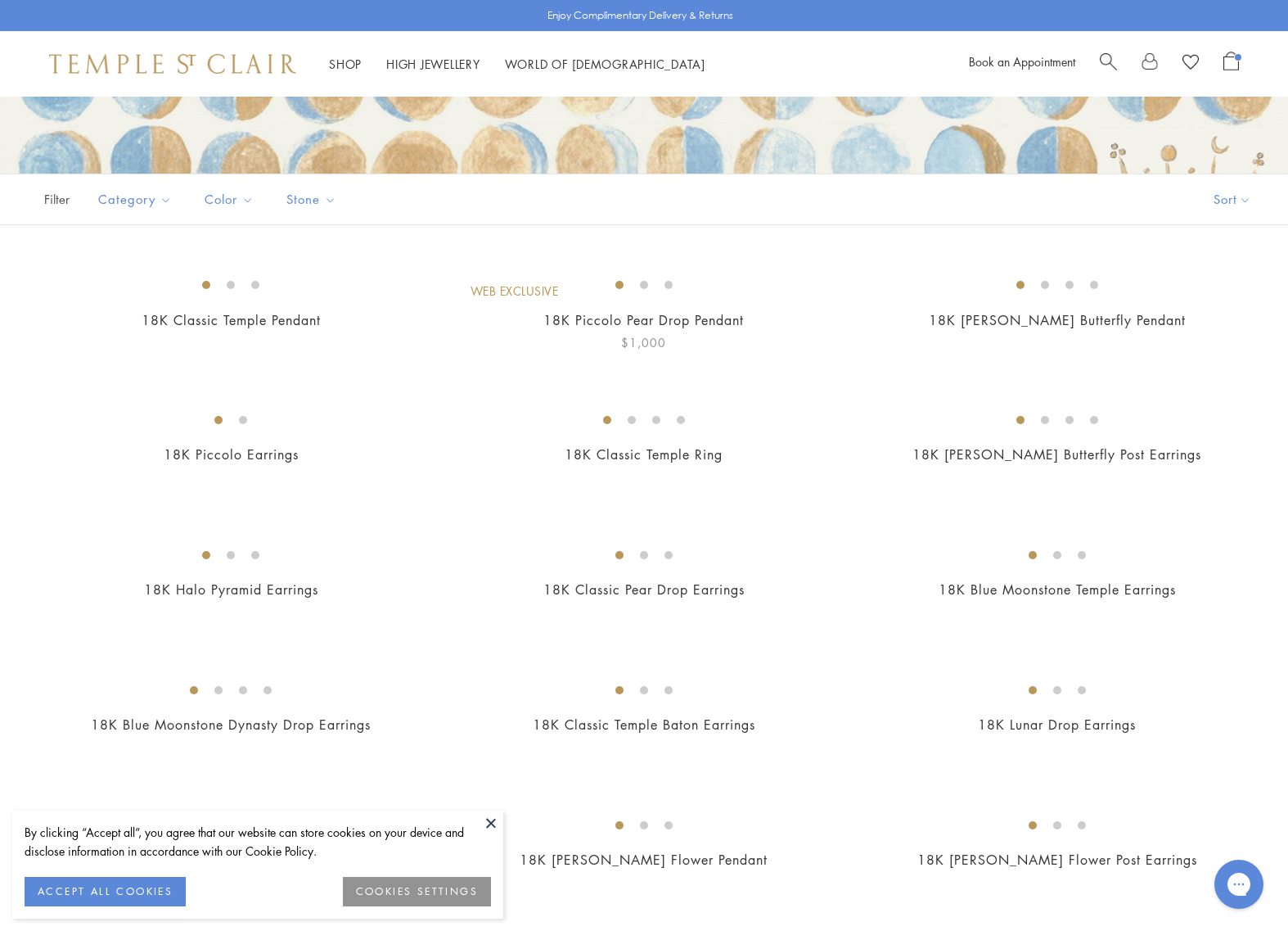
scroll to position [251, 0]
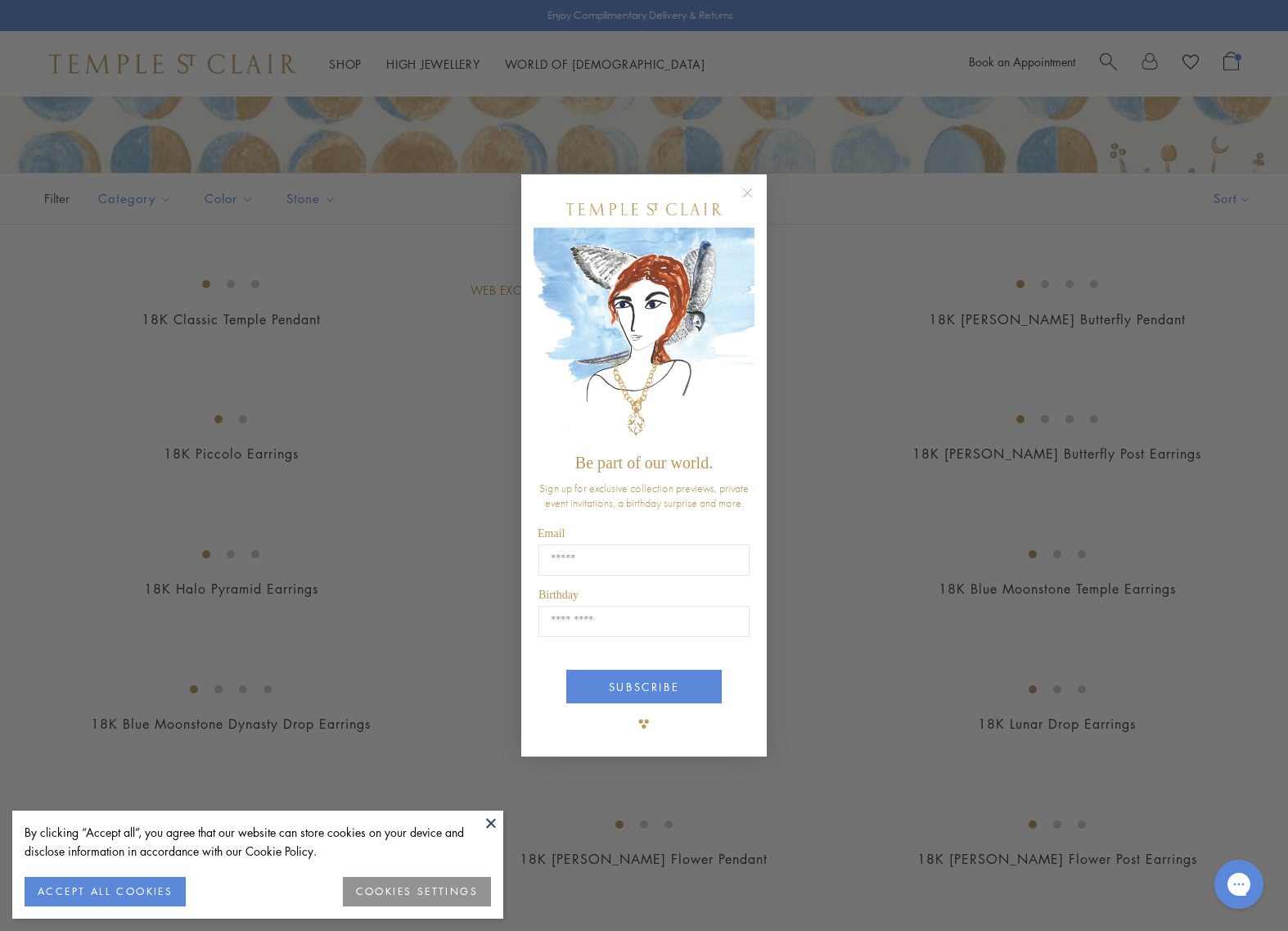
click at [748, 189] on circle "Close dialog" at bounding box center [749, 193] width 20 height 20
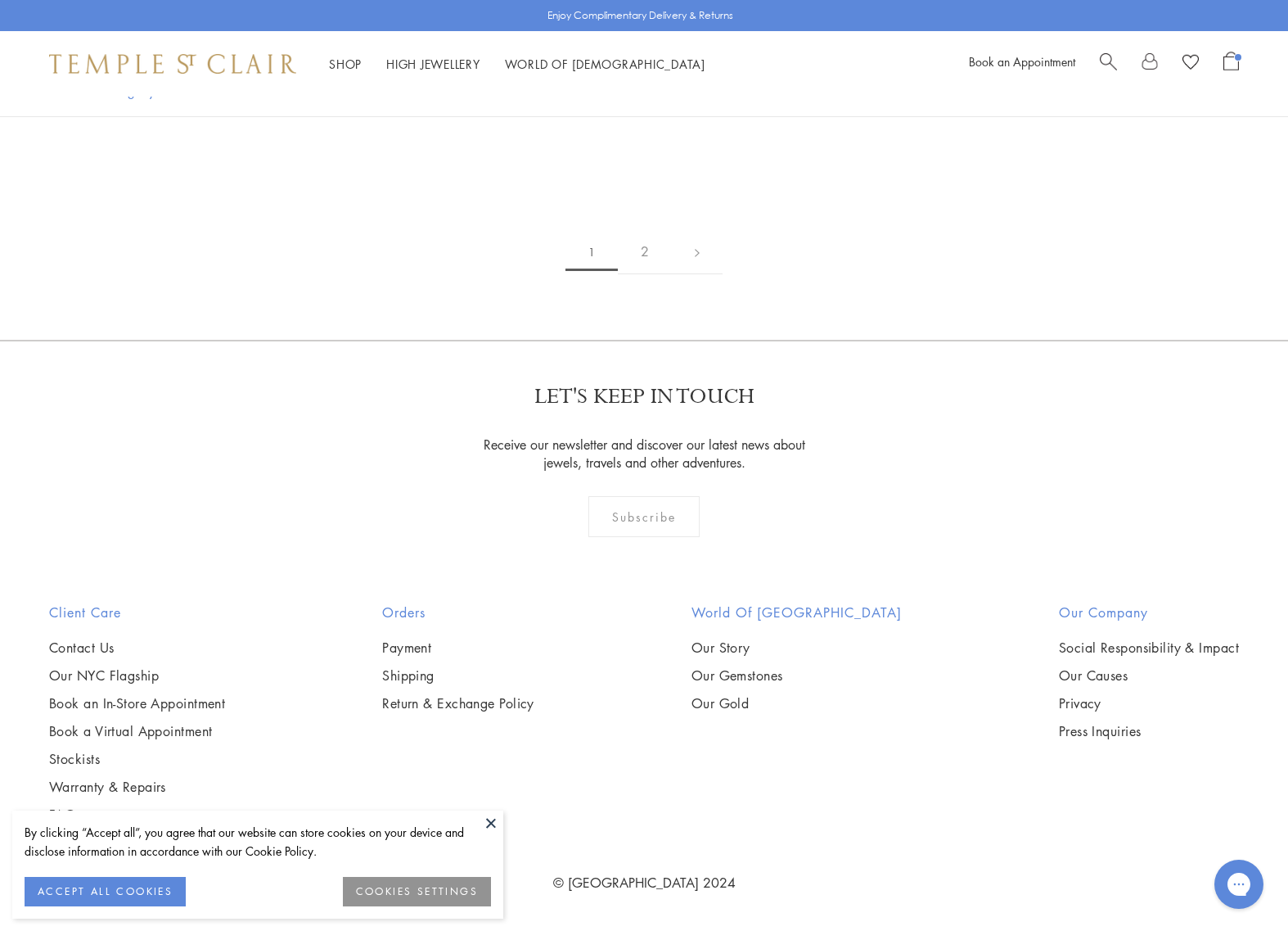
scroll to position [7986, 0]
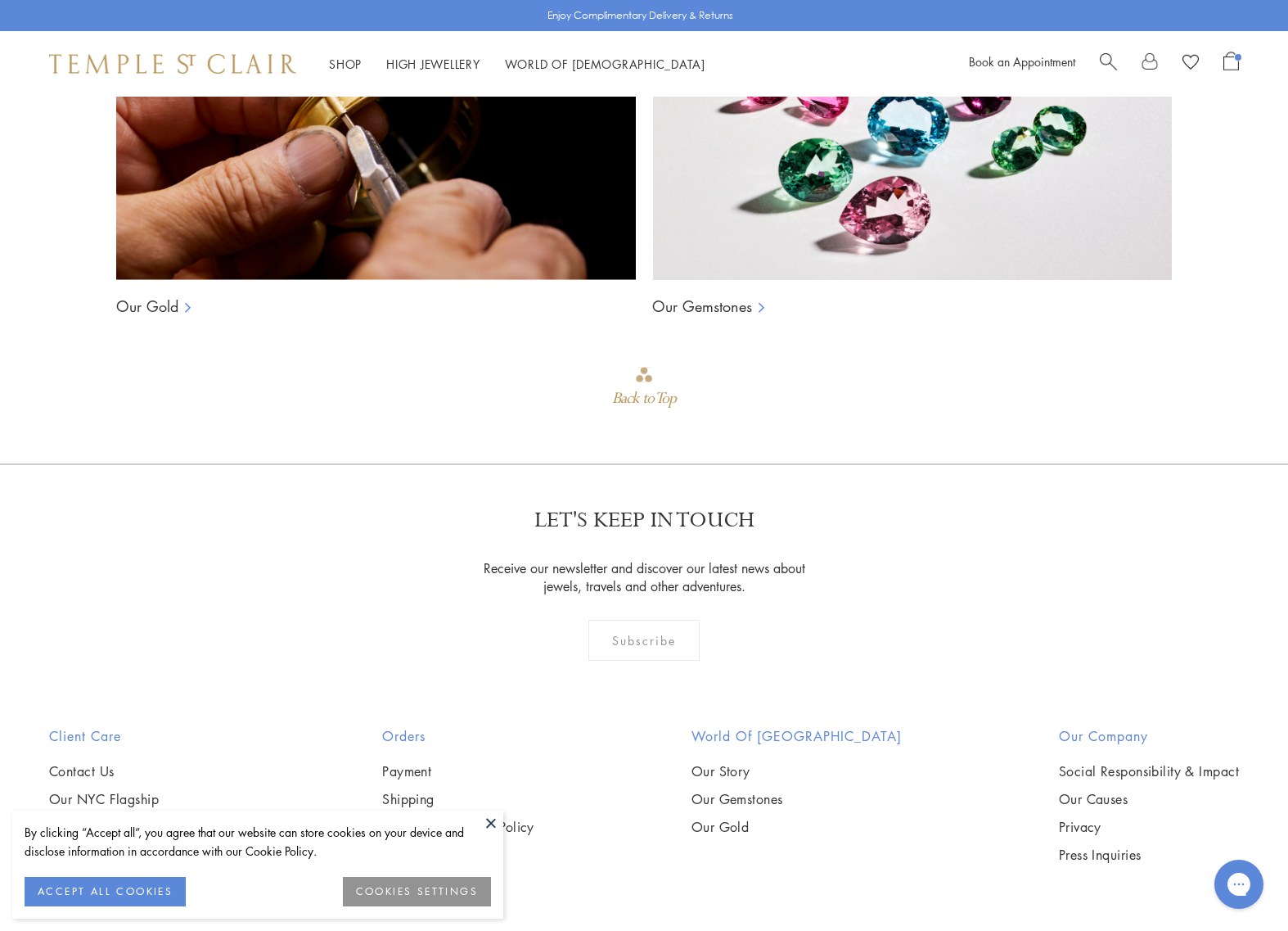
scroll to position [1460, 0]
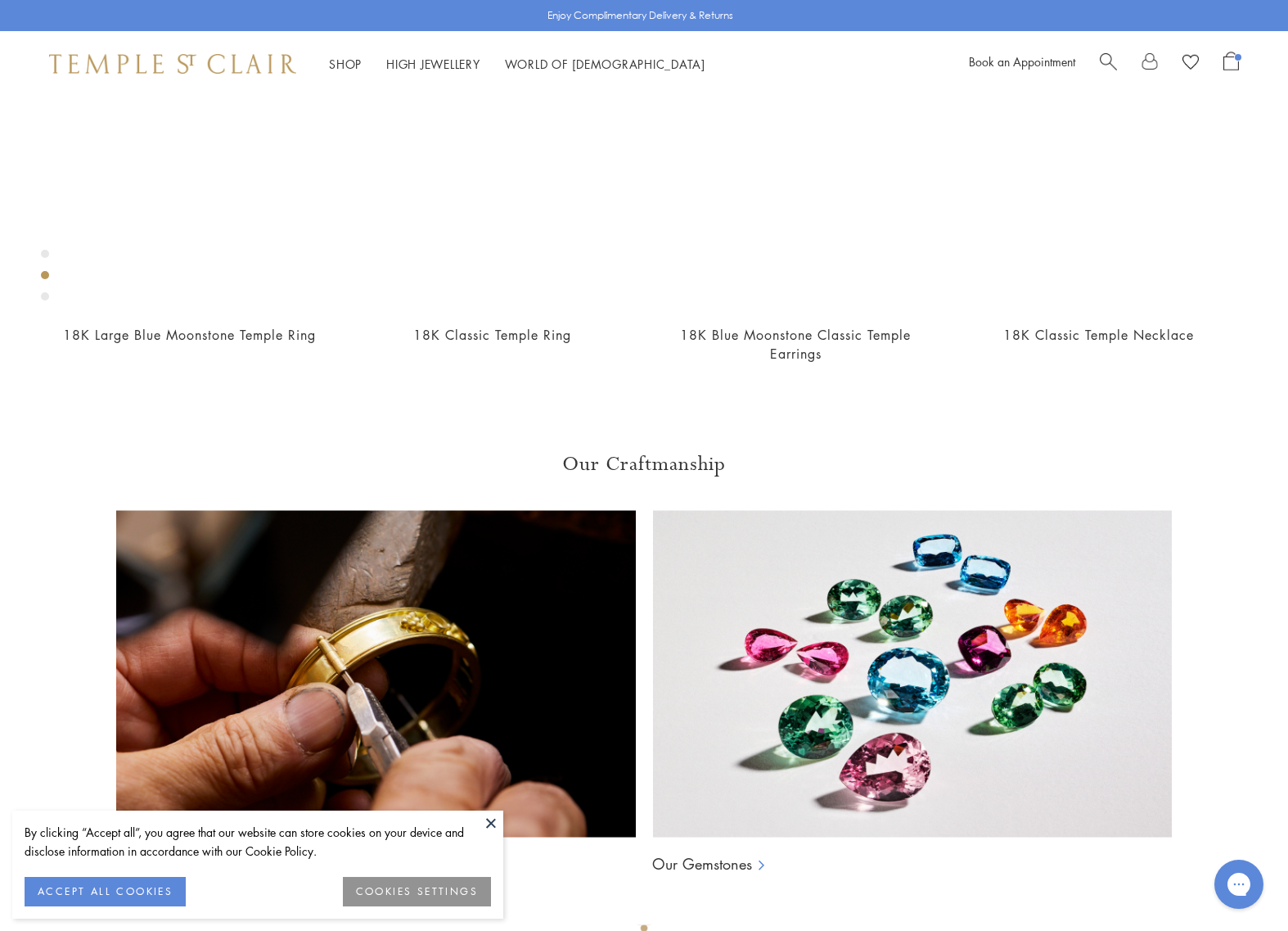
scroll to position [901, 0]
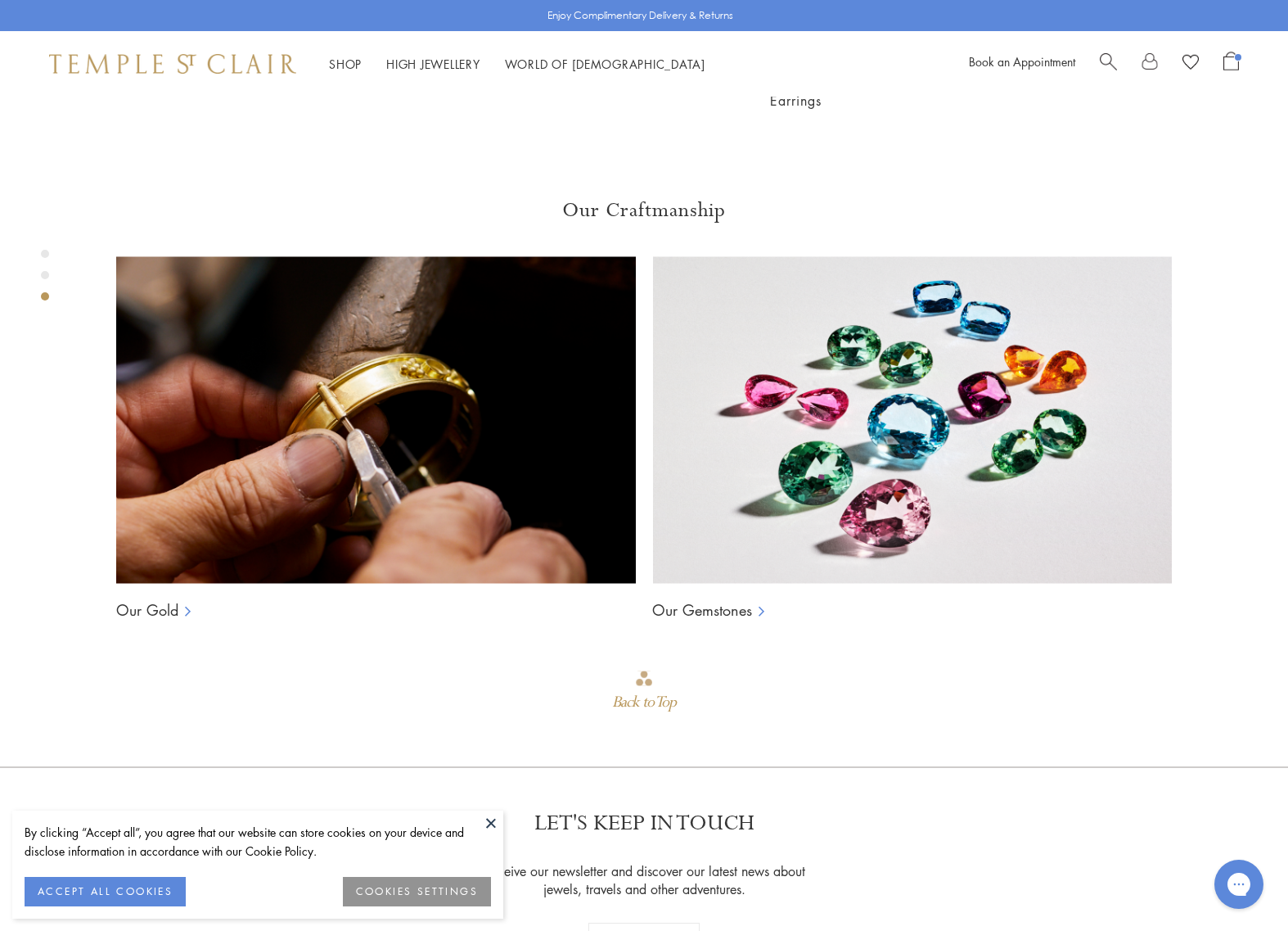
scroll to position [1305, 0]
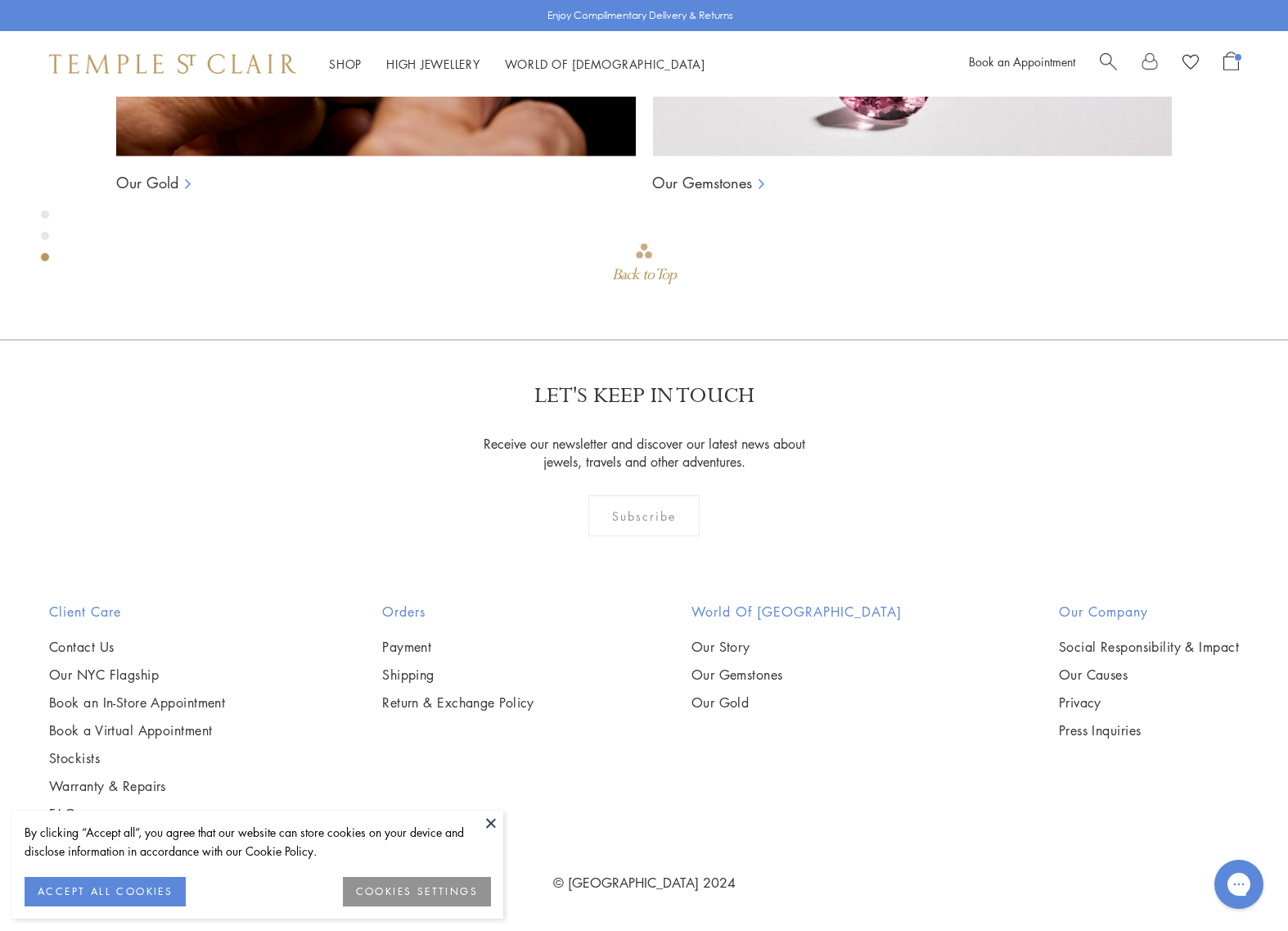
scroll to position [2002, 0]
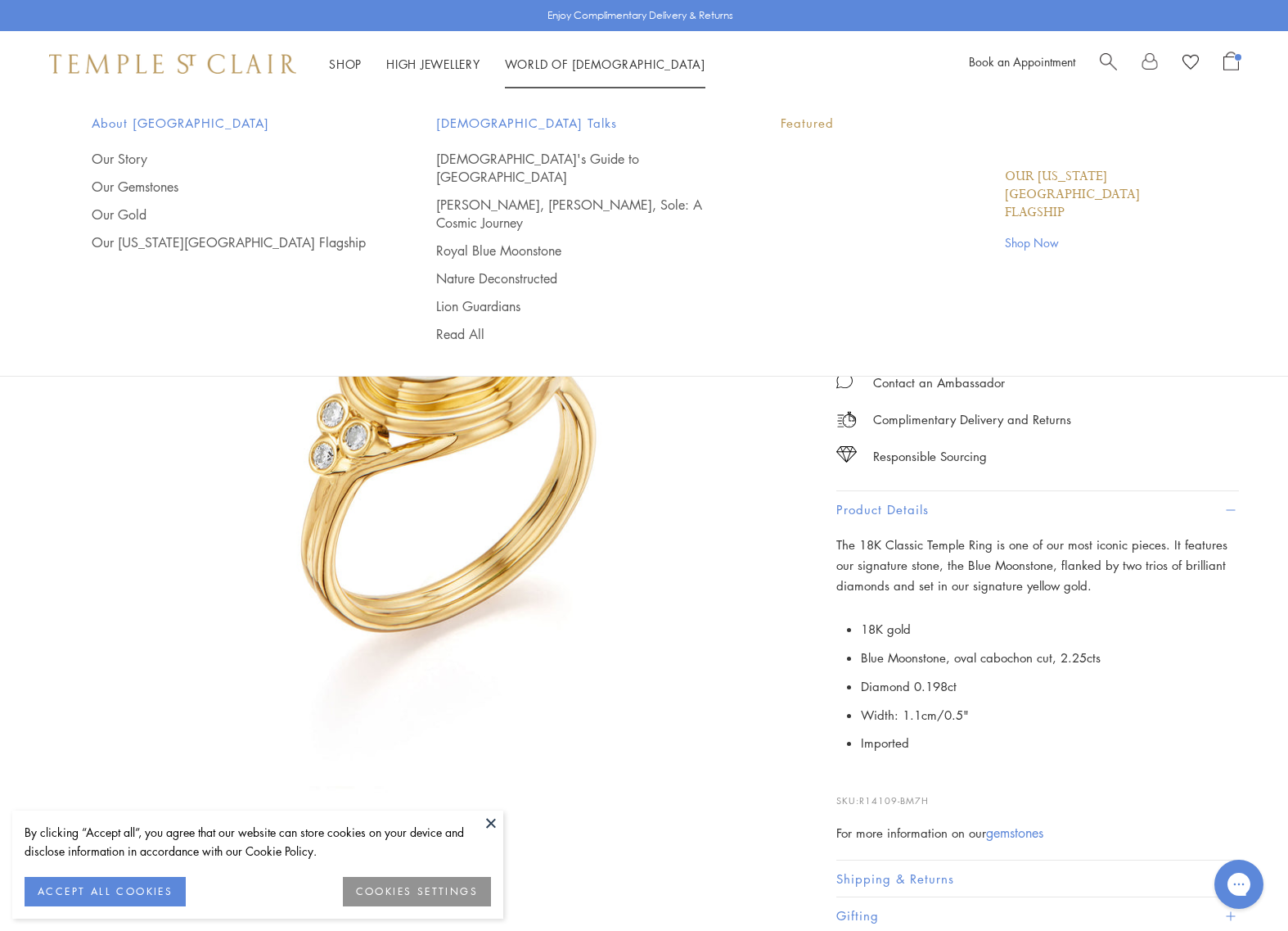
scroll to position [0, 0]
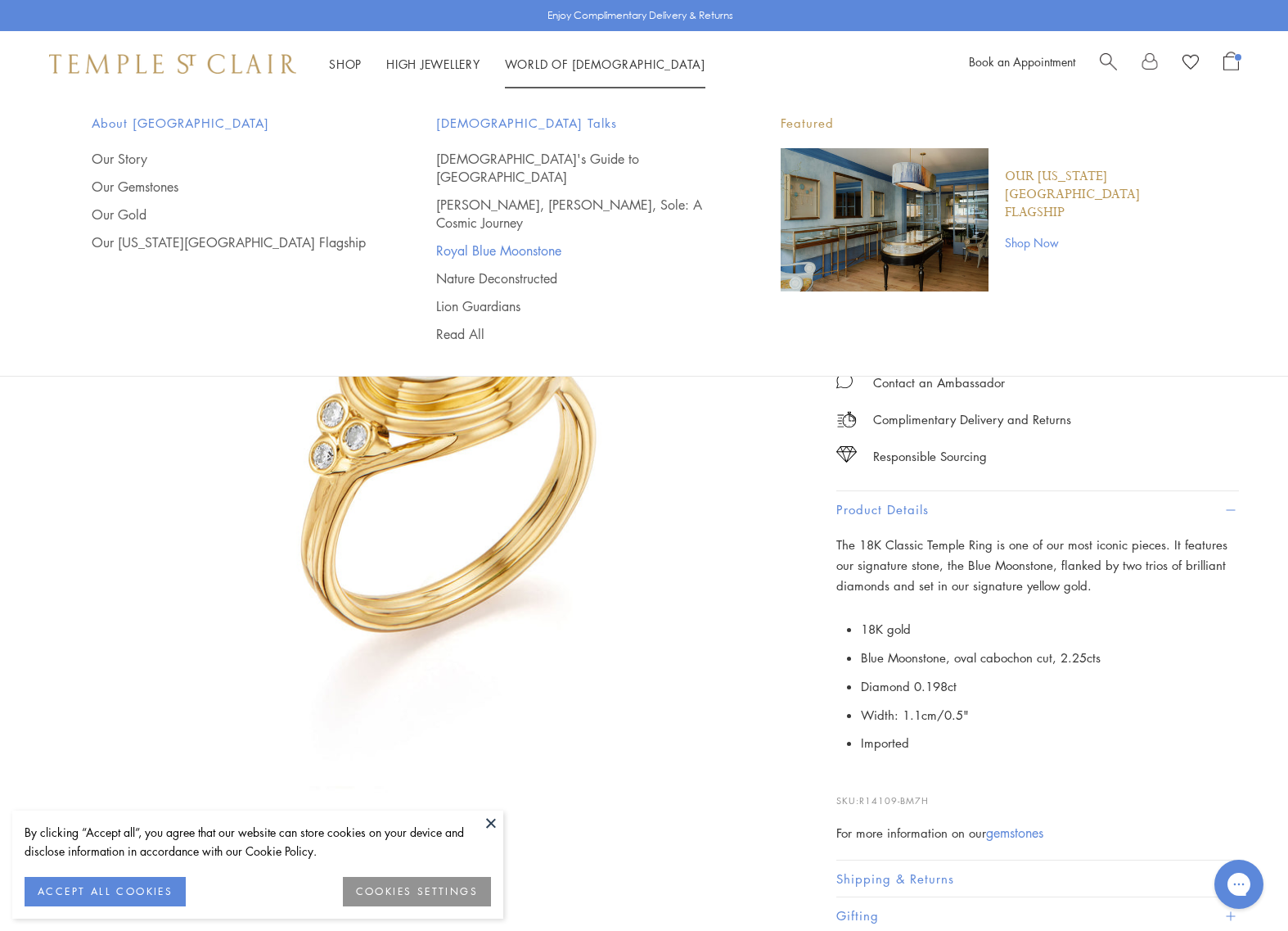
click at [498, 241] on link "Royal Blue Moonstone" at bounding box center [576, 250] width 279 height 18
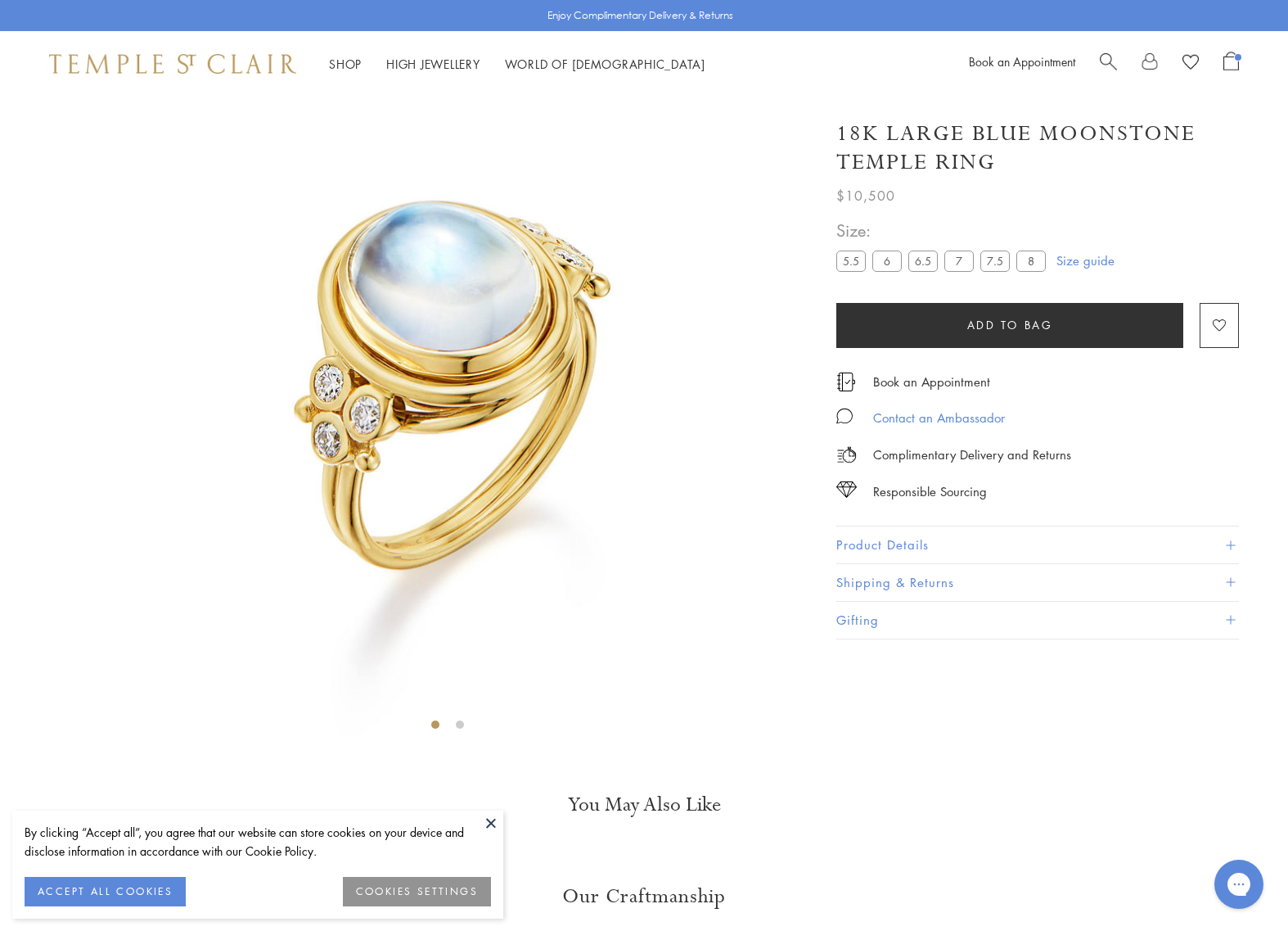
scroll to position [96, 0]
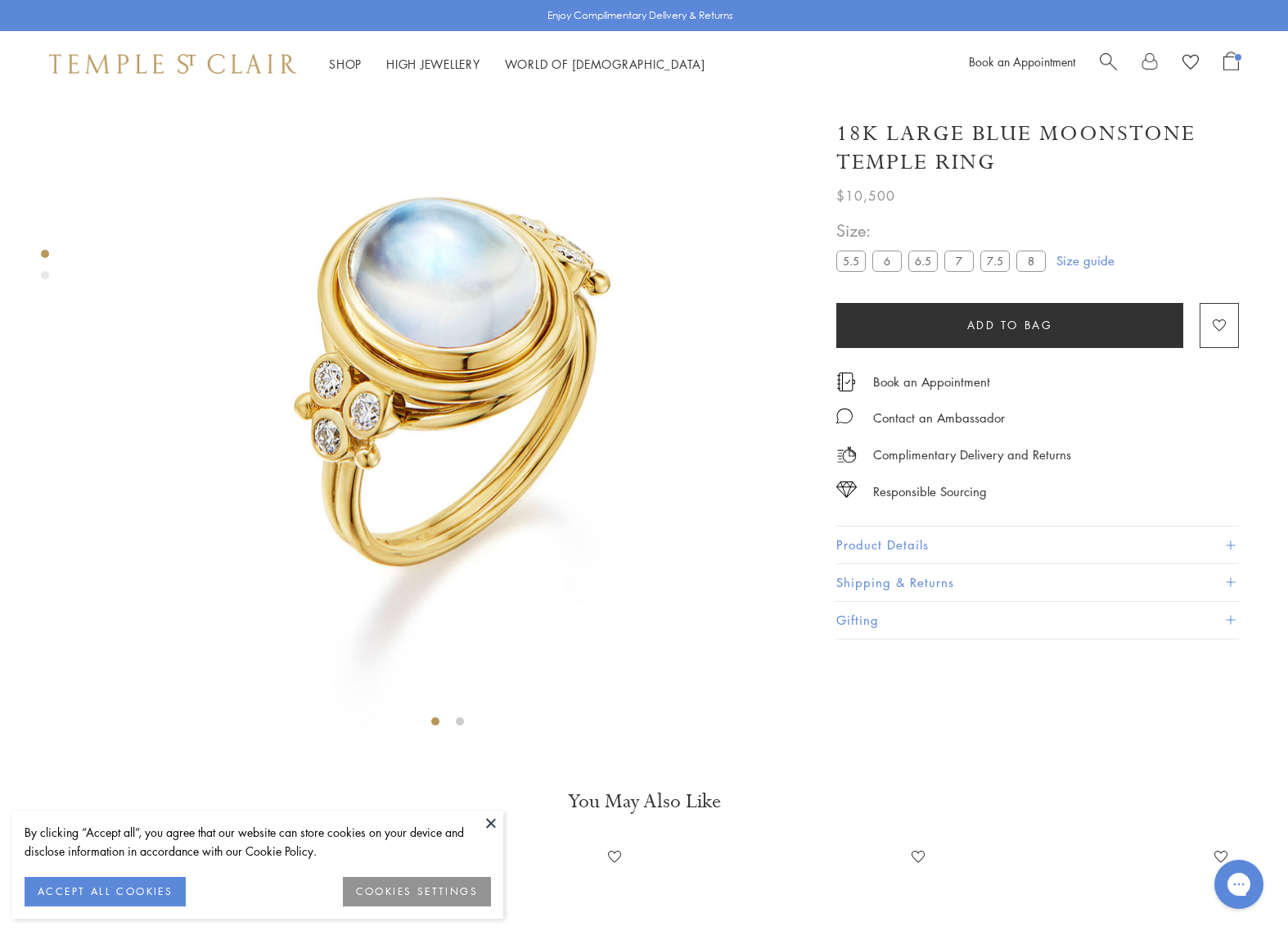
click at [909, 544] on button "Product Details" at bounding box center [1038, 545] width 403 height 36
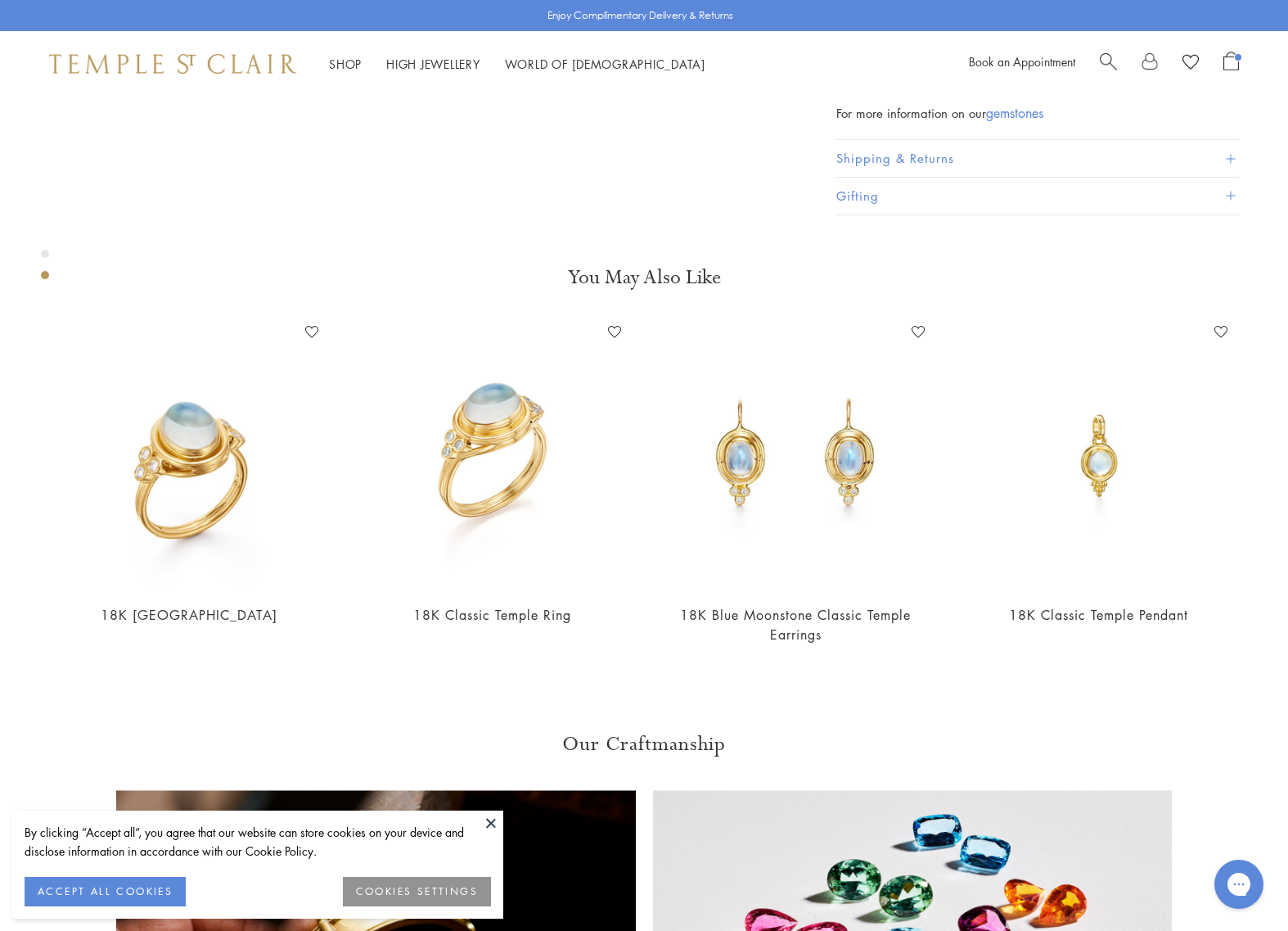
scroll to position [773, 0]
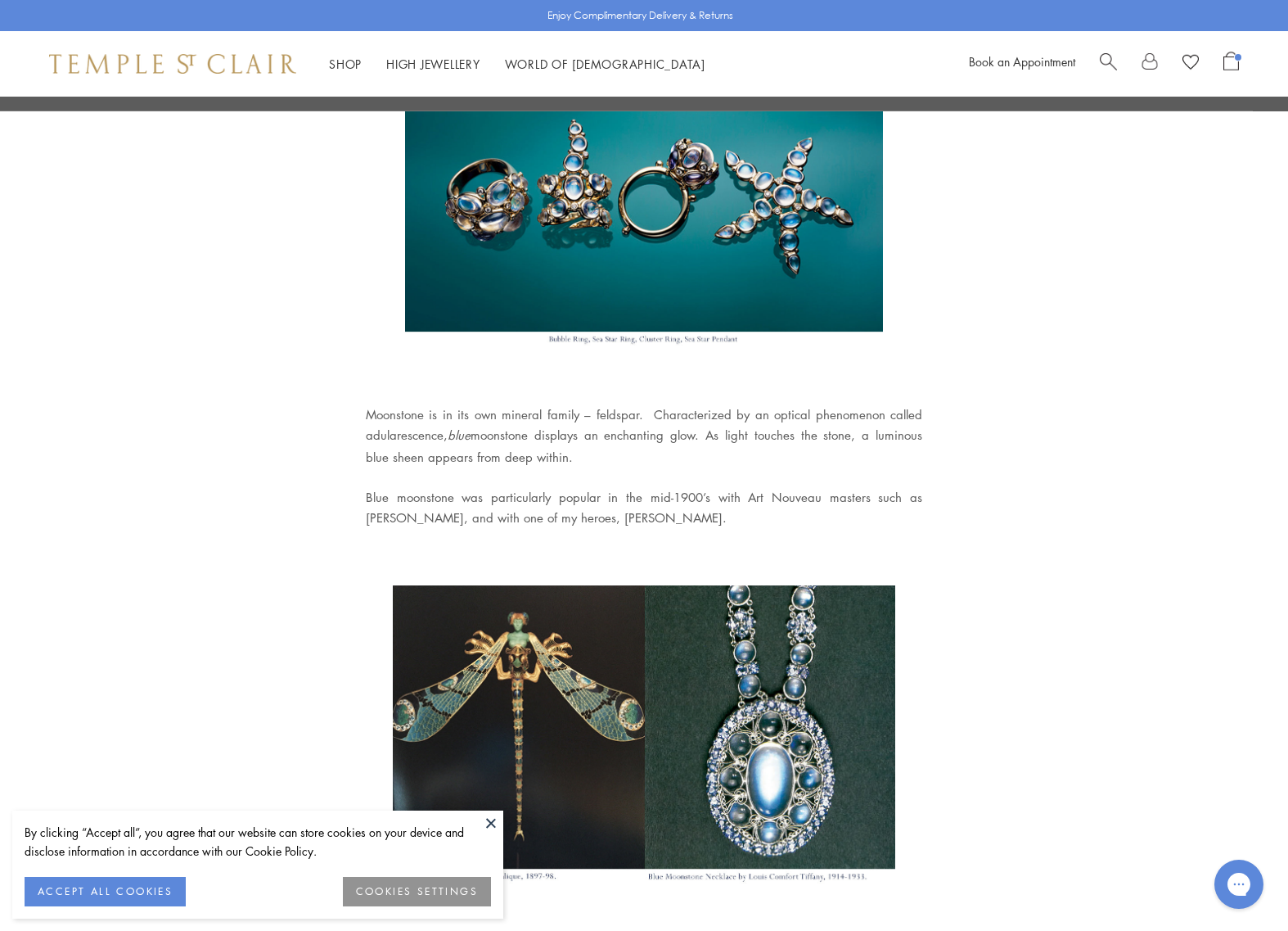
scroll to position [625, 0]
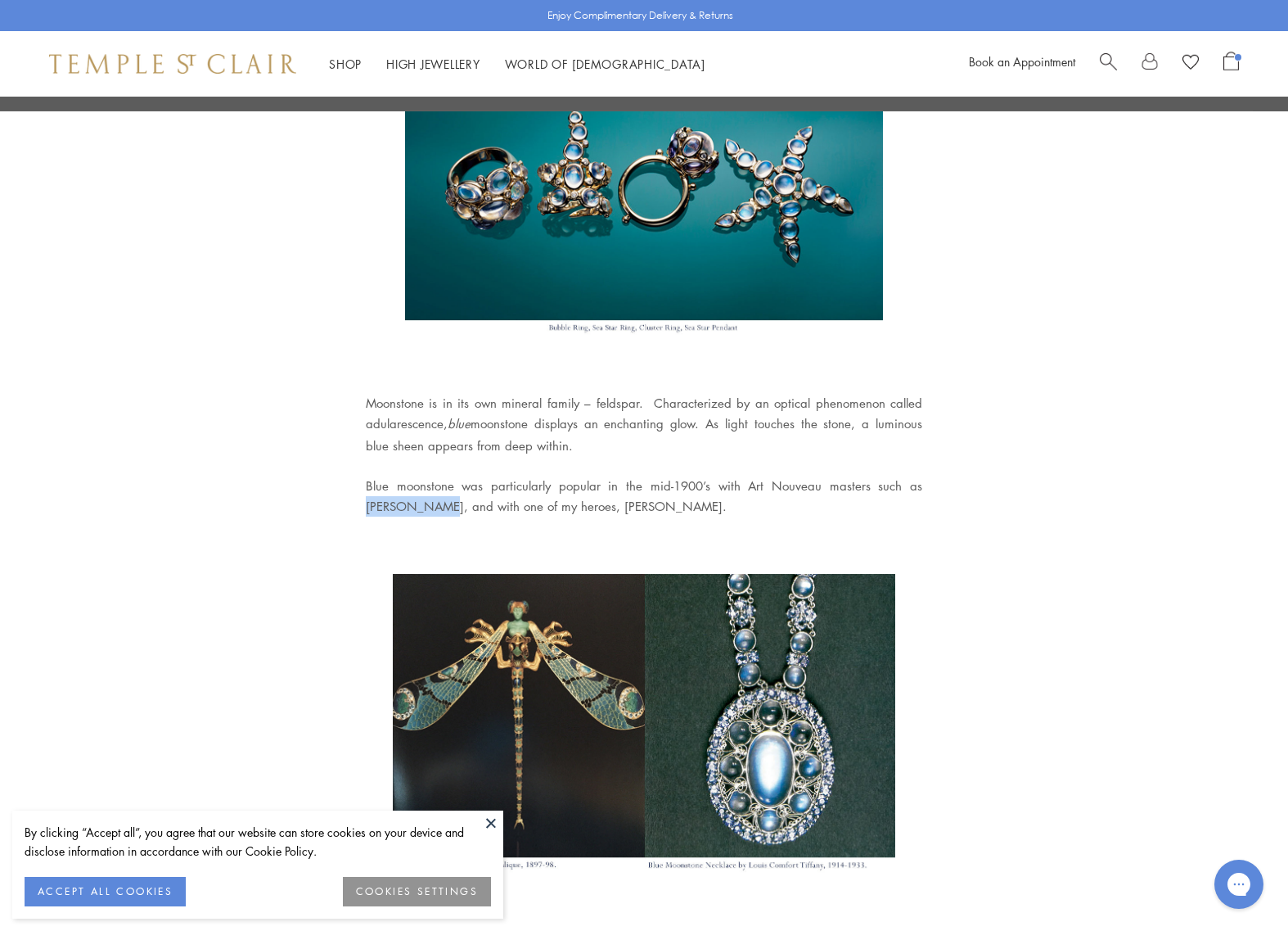
drag, startPoint x: 898, startPoint y: 479, endPoint x: 395, endPoint y: 501, distance: 503.5
click at [403, 501] on div "Blue moonstone was particularly popular in the mid-1900’s with Art Nouveau mast…" at bounding box center [644, 496] width 557 height 41
copy div "[PERSON_NAME]"
